Goal: Subscribe to service/newsletter

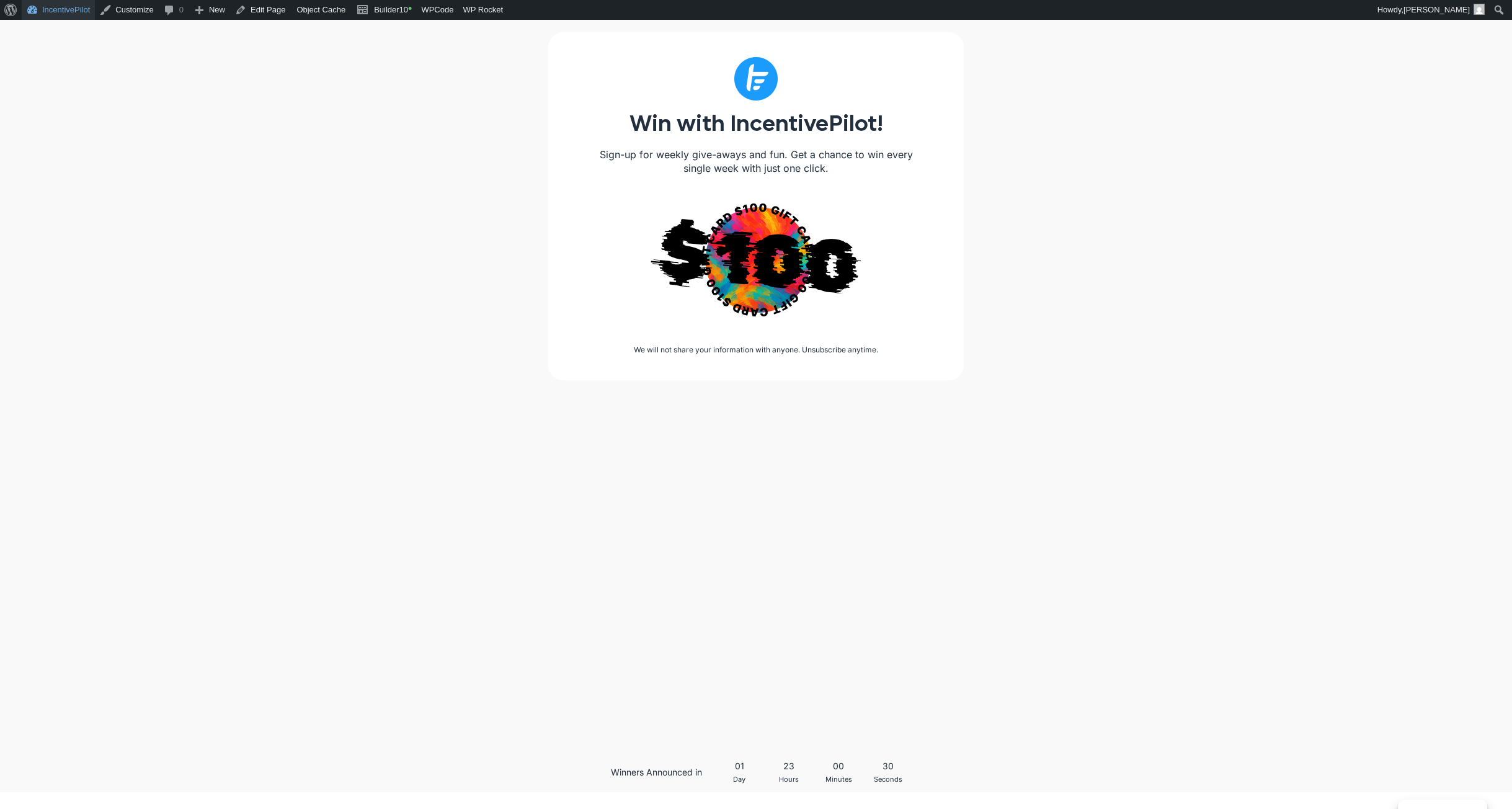
click at [75, 6] on link "IncentivePilot" at bounding box center [58, 10] width 73 height 20
click at [734, 391] on div "Win with IncentivePilot! Sign-up for weekly give-aways and fun. Get a chance to…" at bounding box center [756, 212] width 416 height 360
drag, startPoint x: 736, startPoint y: 350, endPoint x: 628, endPoint y: 337, distance: 108.8
click at [628, 337] on div "Win with IncentivePilot! Sign-up for weekly give-aways and fun. Get a chance to…" at bounding box center [756, 212] width 416 height 360
click at [628, 337] on div at bounding box center [756, 339] width 366 height 13
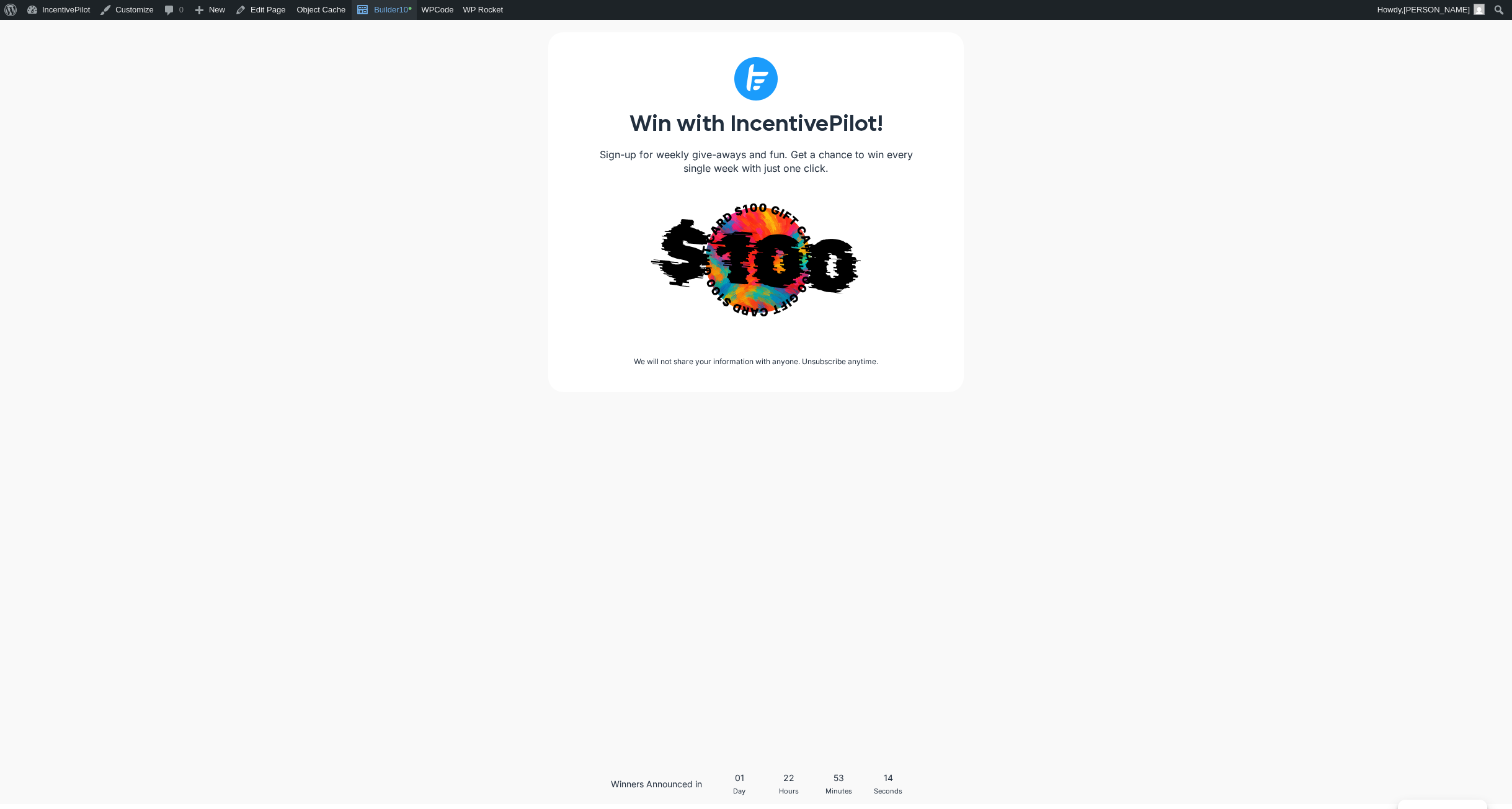
click at [389, 15] on link "Builder10 •" at bounding box center [385, 10] width 66 height 20
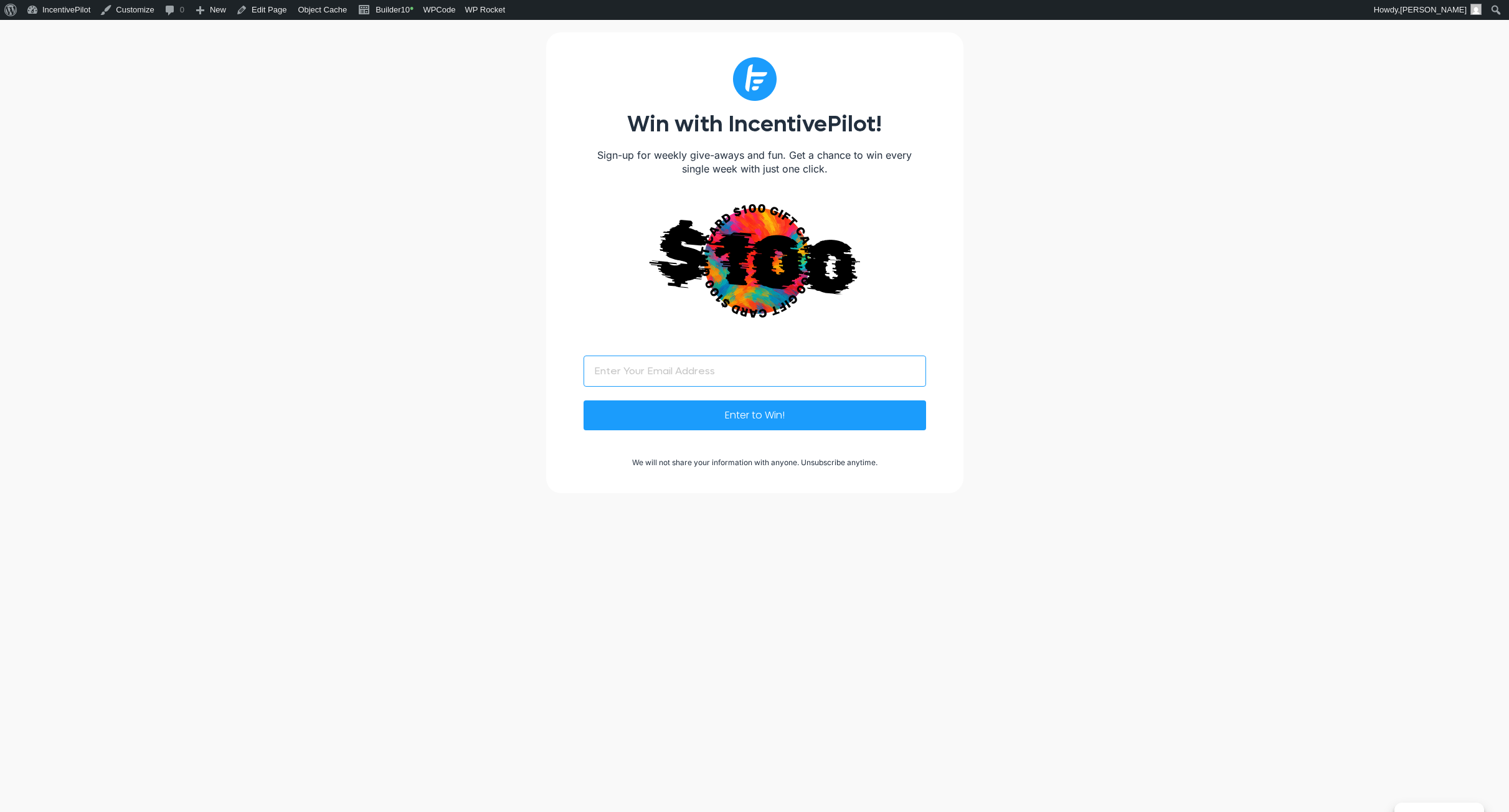
click at [742, 385] on input "Email (Required)" at bounding box center [754, 371] width 343 height 31
type input "dsfdsf"
drag, startPoint x: 680, startPoint y: 369, endPoint x: 472, endPoint y: 366, distance: 208.0
click at [483, 365] on div "Win with IncentivePilot! Sign-up for weekly give-aways and fun. Get a chance to…" at bounding box center [754, 443] width 1509 height 847
click at [1094, 280] on div "Win with IncentivePilot! Sign-up for weekly give-aways and fun. Get a chance to…" at bounding box center [754, 443] width 1509 height 847
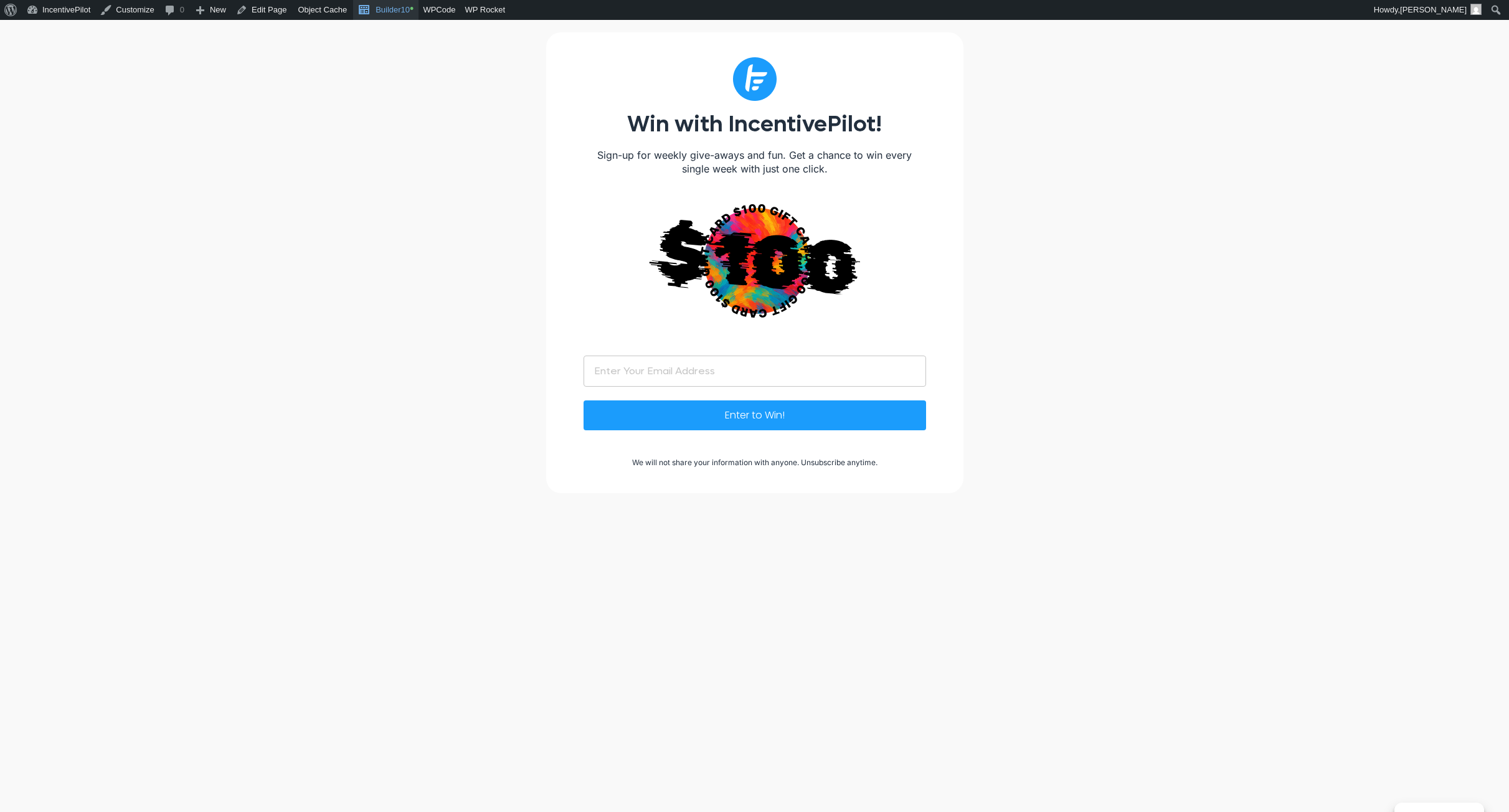
click at [405, 13] on link "Builder10 •" at bounding box center [386, 10] width 66 height 20
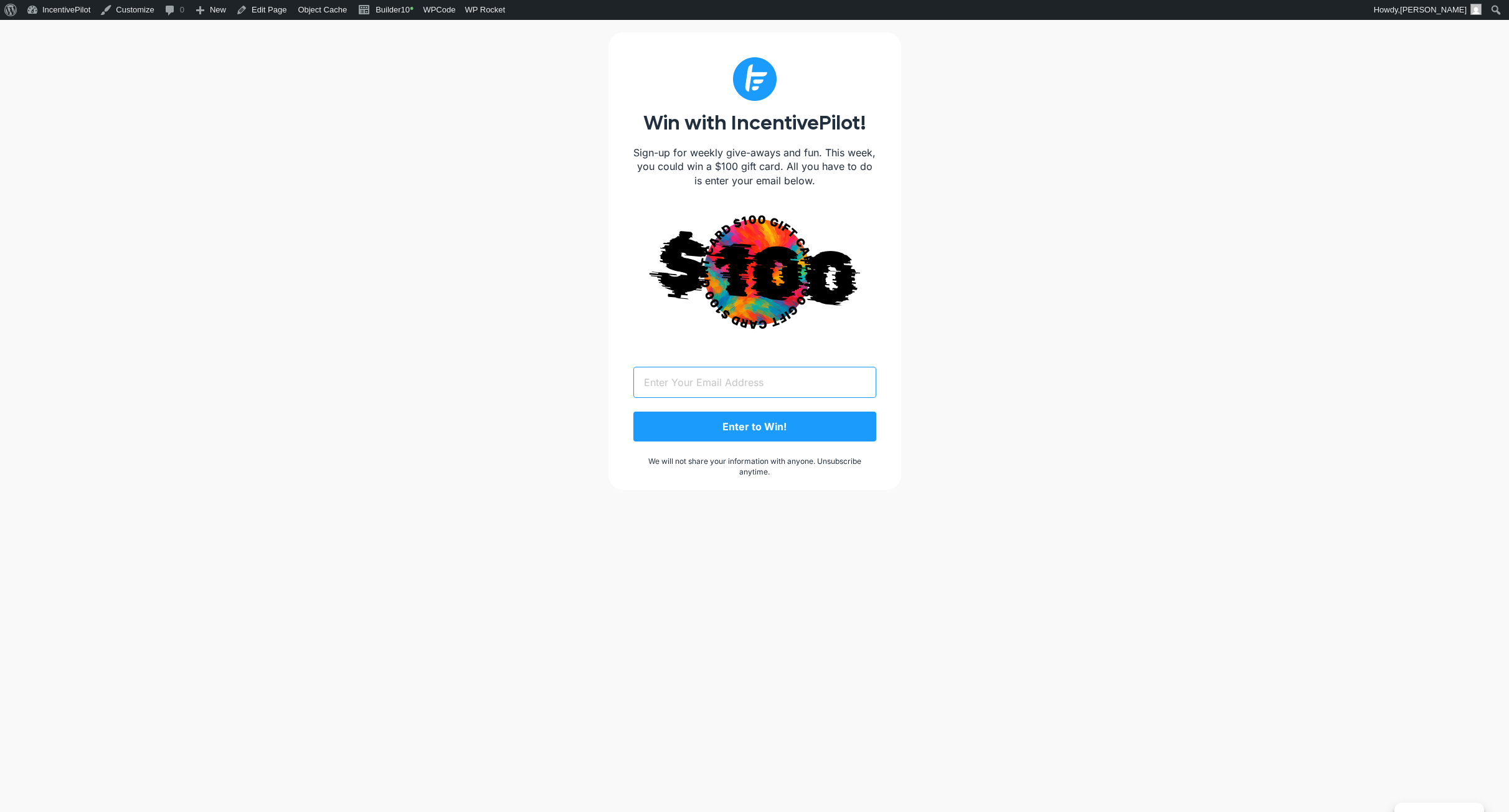
click at [865, 373] on input "Email (Required)" at bounding box center [754, 383] width 243 height 31
drag, startPoint x: 619, startPoint y: 441, endPoint x: 973, endPoint y: 482, distance: 356.4
click at [973, 482] on div "Win with IncentivePilot! Sign-up for weekly give-aways and fun. This week, you …" at bounding box center [754, 442] width 1509 height 844
drag, startPoint x: 884, startPoint y: 463, endPoint x: 828, endPoint y: 449, distance: 57.7
click at [865, 462] on div "Win with IncentivePilot! Sign-up for weekly give-aways and fun. This week, you …" at bounding box center [754, 260] width 292 height 458
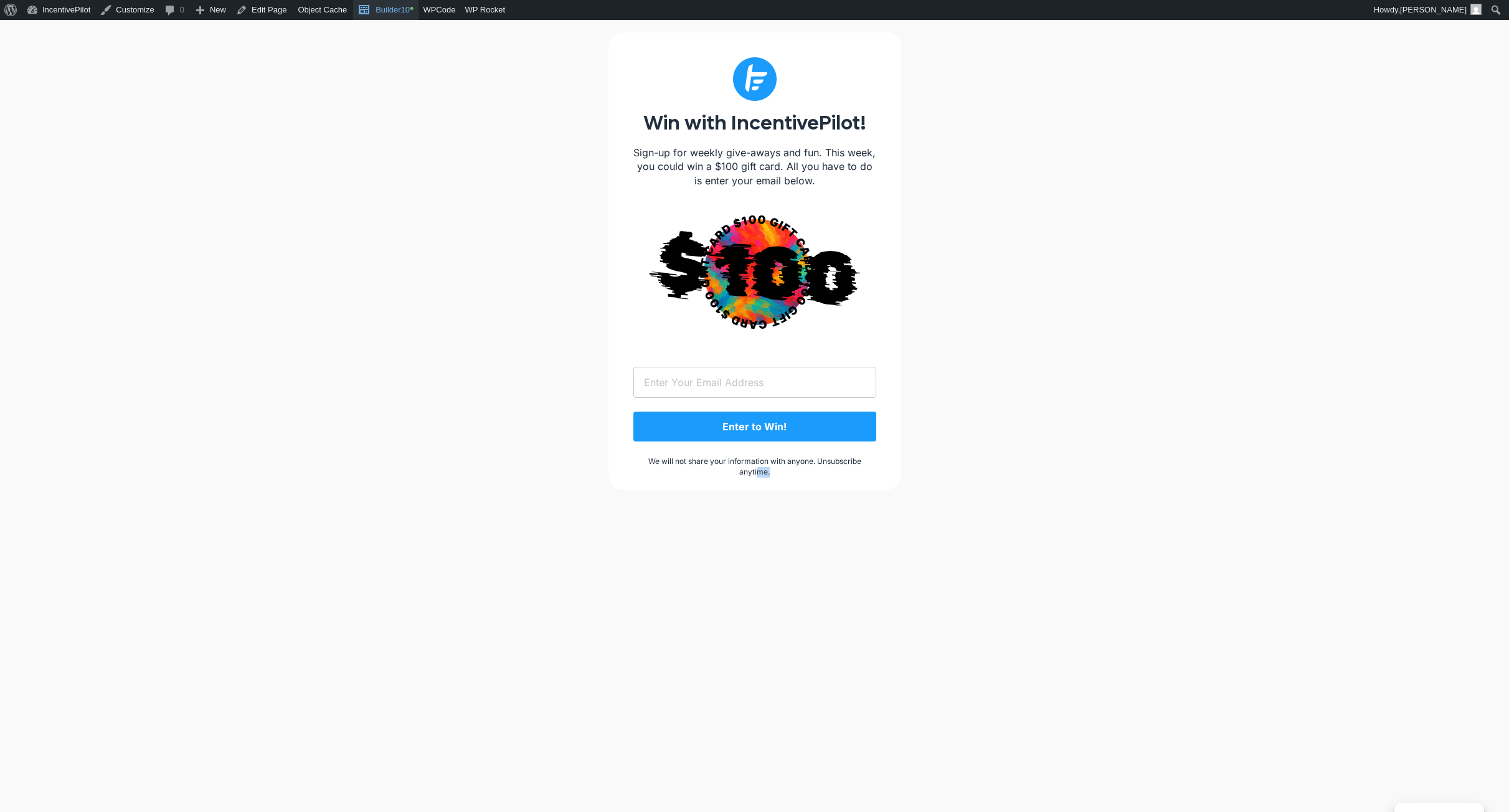
click at [385, 9] on link "Builder10 •" at bounding box center [386, 10] width 66 height 20
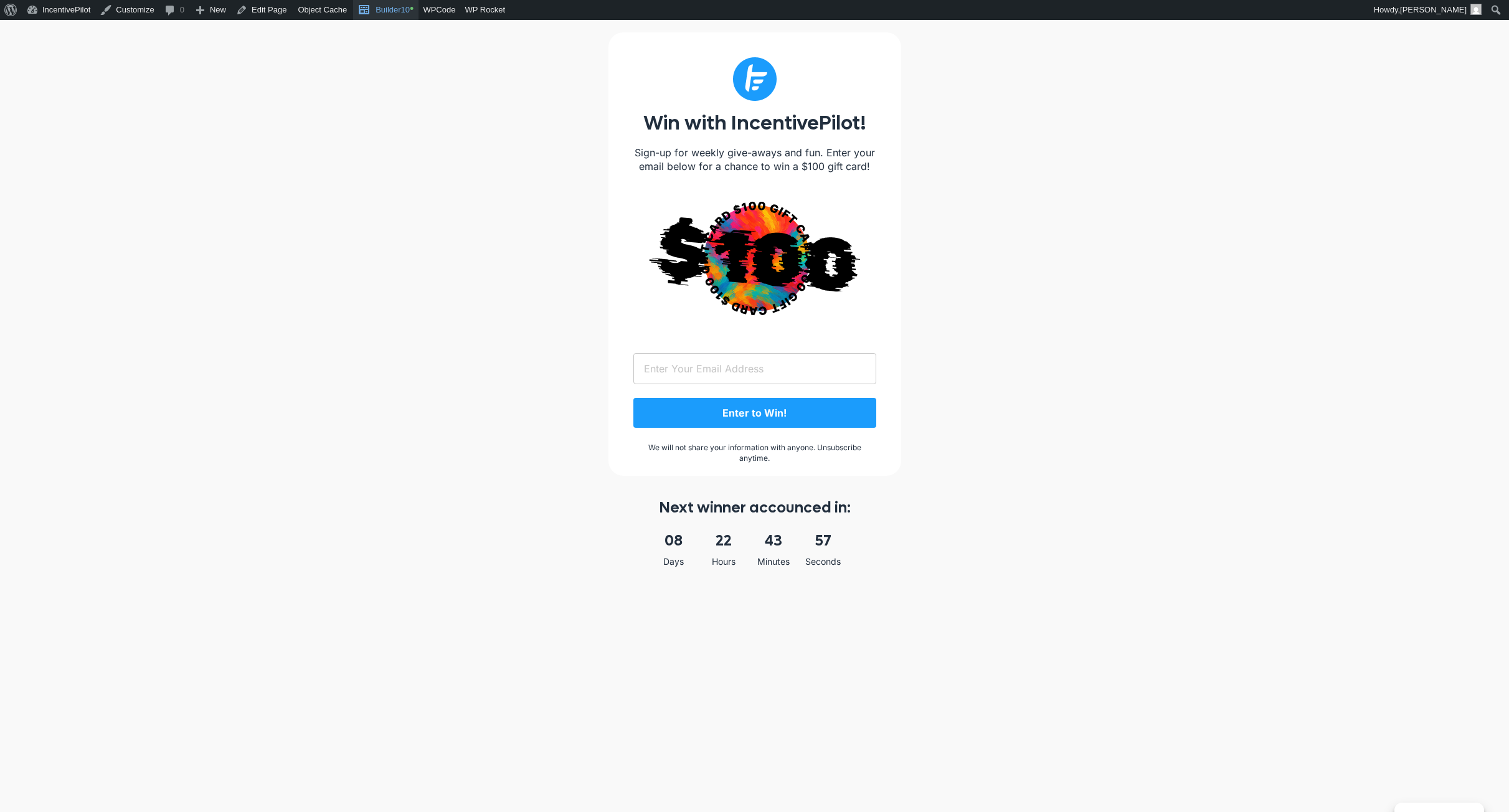
click at [384, 13] on link "Builder10 •" at bounding box center [386, 10] width 66 height 20
click at [401, 16] on link "Builder10 •" at bounding box center [386, 10] width 66 height 20
click at [798, 368] on input "Email (Required)" at bounding box center [754, 369] width 243 height 31
click at [997, 375] on div "Win with IncentivePilot! Sign-up for weekly giveaways and fun. Enter your email…" at bounding box center [754, 481] width 1509 height 923
drag, startPoint x: 775, startPoint y: 461, endPoint x: 618, endPoint y: 439, distance: 158.5
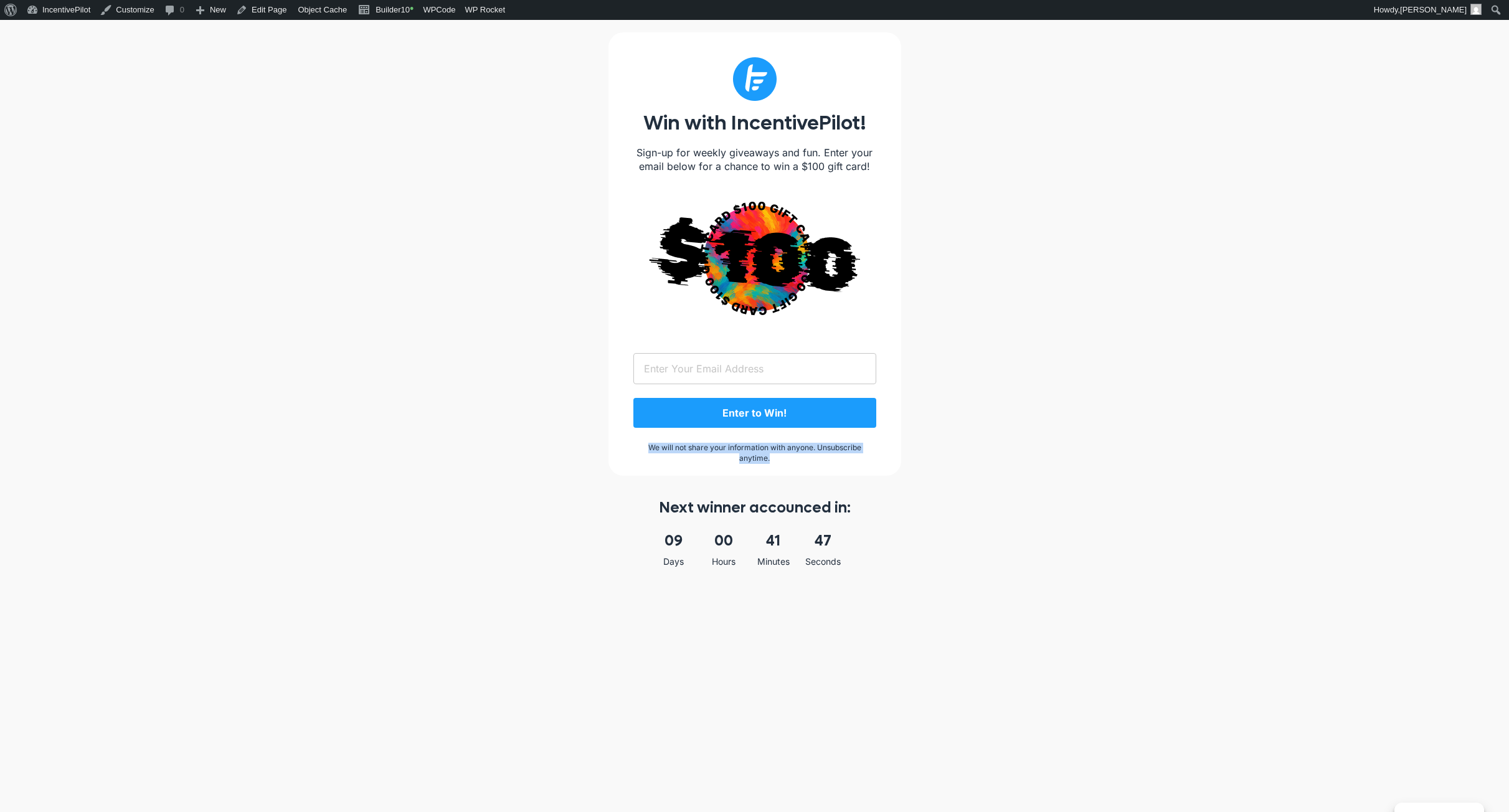
click at [618, 439] on div "Win with IncentivePilot! Sign-up for weekly giveaways and fun. Enter your email…" at bounding box center [754, 254] width 292 height 444
click at [379, 16] on link "Builder10 •" at bounding box center [386, 10] width 66 height 20
click at [396, 13] on link "Builder10 •" at bounding box center [386, 10] width 66 height 20
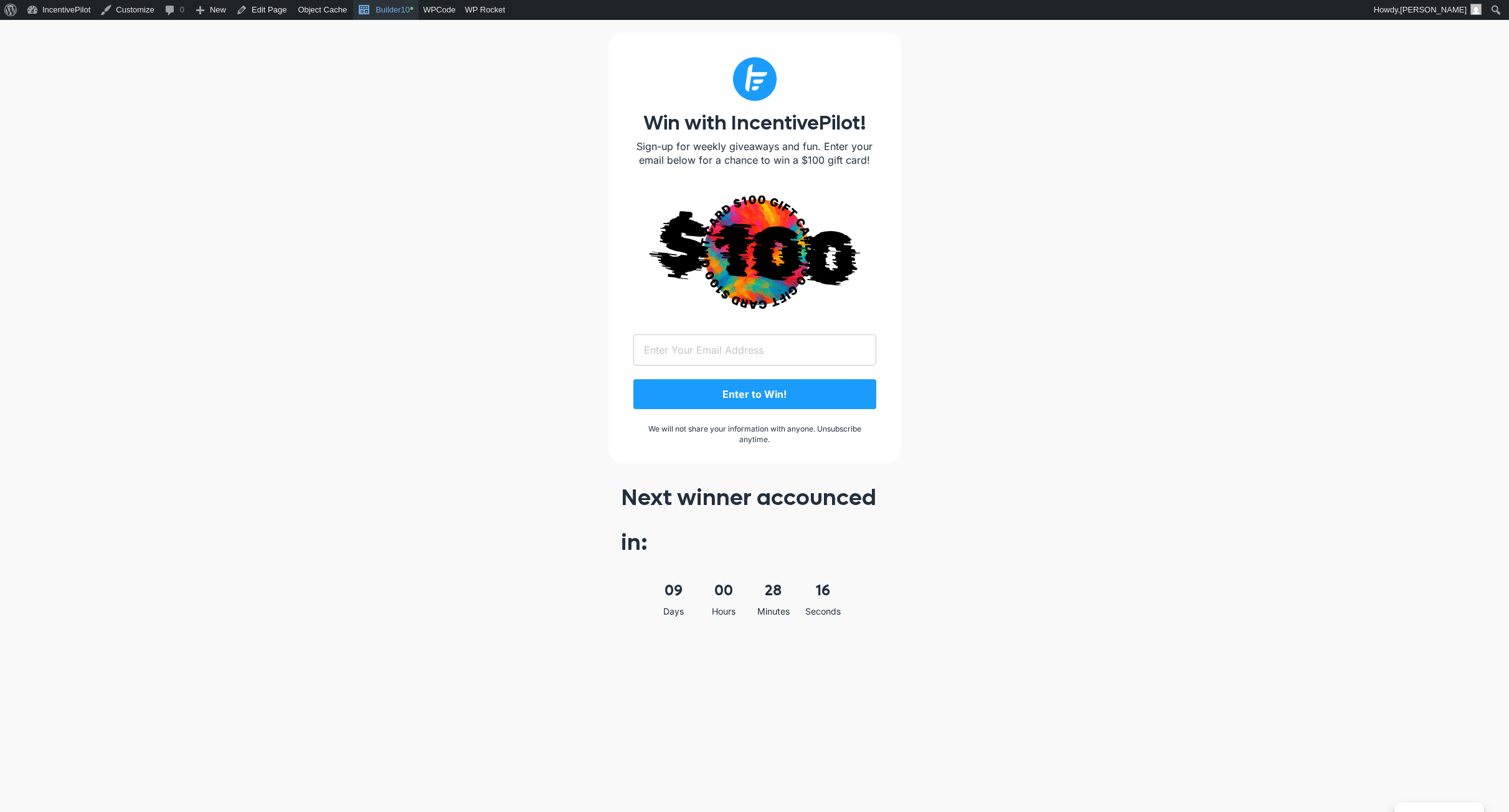
click at [389, 15] on link "Builder10 •" at bounding box center [386, 10] width 66 height 20
click at [377, 7] on link "Builder10 •" at bounding box center [386, 10] width 66 height 20
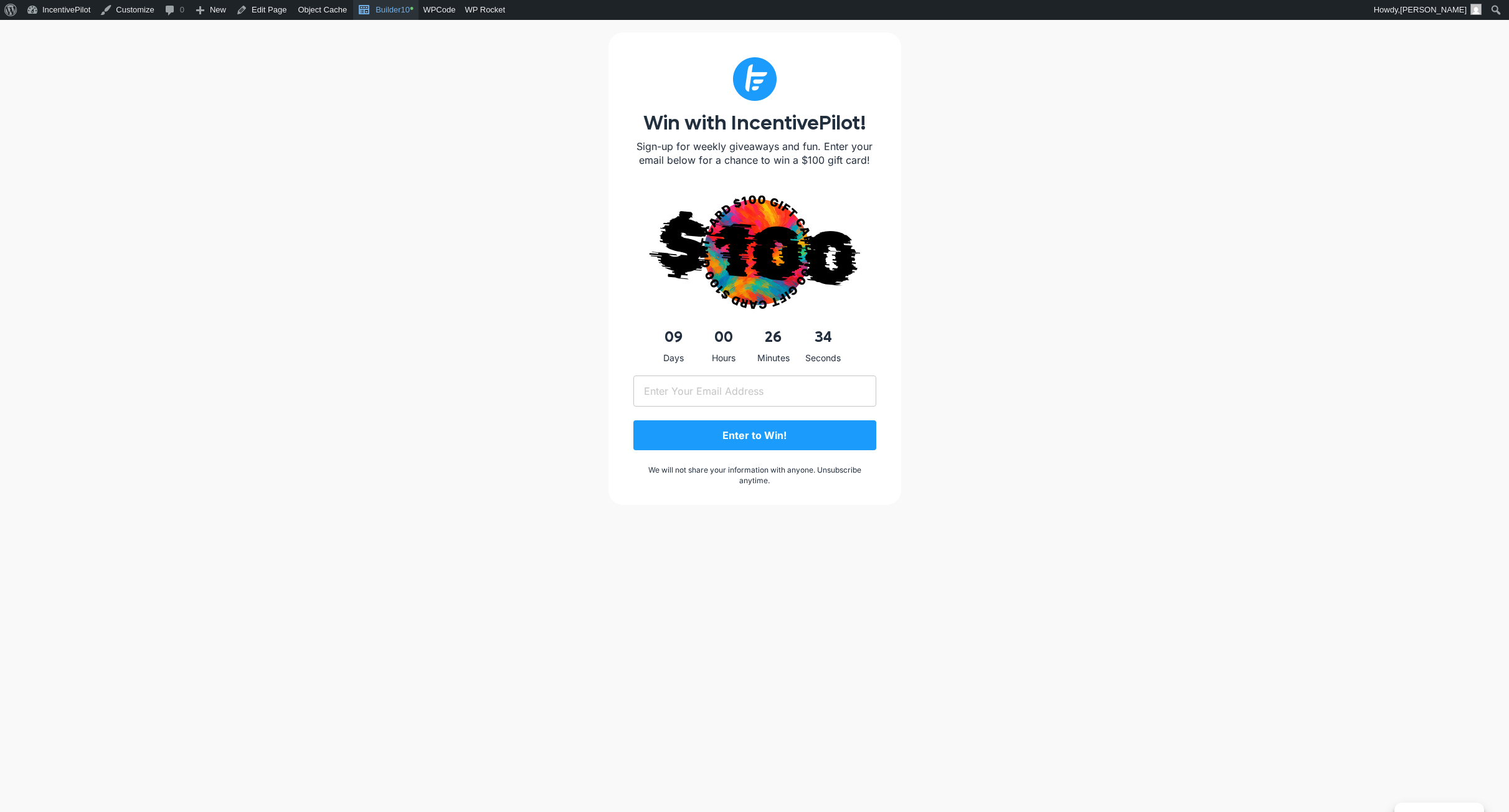
click at [379, 13] on link "Builder10 •" at bounding box center [386, 10] width 66 height 20
